Goal: Register for event/course

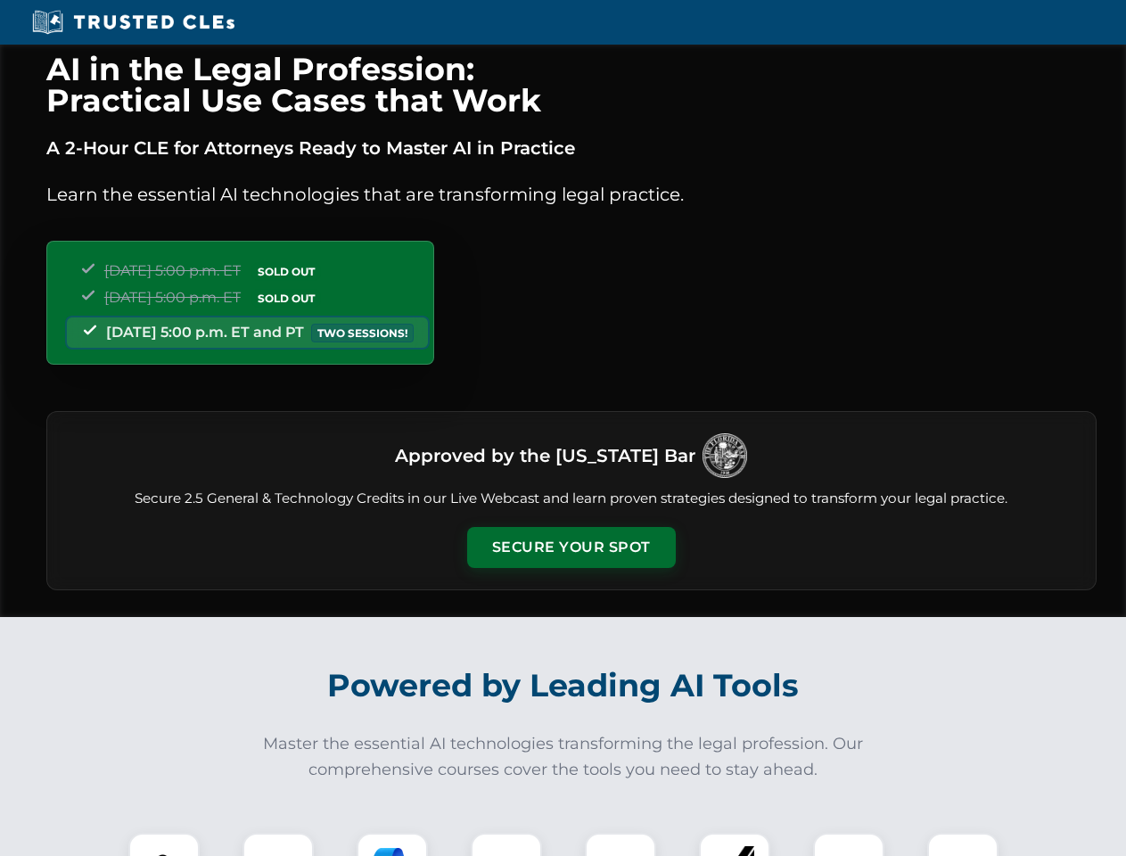
click at [571, 548] on button "Secure Your Spot" at bounding box center [571, 547] width 209 height 41
click at [164, 845] on img at bounding box center [164, 869] width 52 height 52
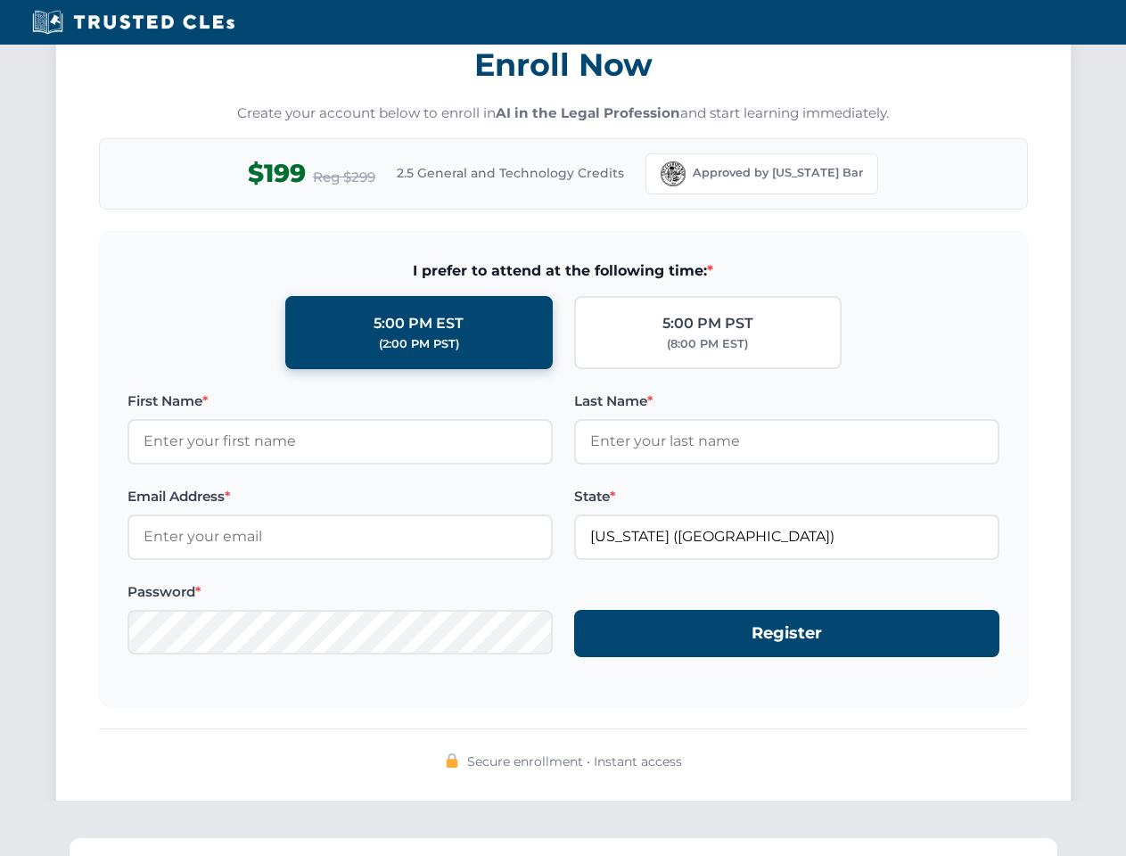
scroll to position [1751, 0]
